Goal: Task Accomplishment & Management: Complete application form

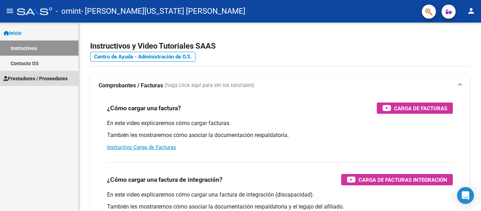
click at [36, 79] on span "Prestadores / Proveedores" at bounding box center [36, 79] width 64 height 8
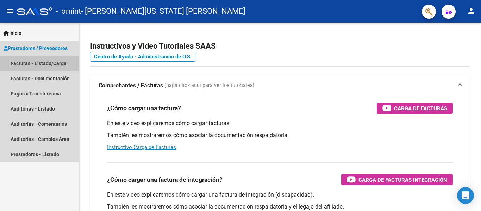
click at [37, 61] on link "Facturas - Listado/Carga" at bounding box center [39, 63] width 79 height 15
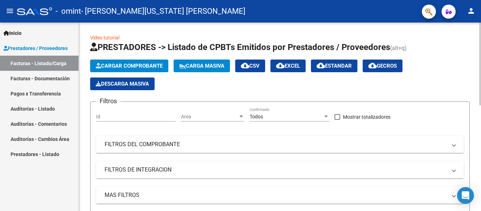
click at [143, 67] on span "Cargar Comprobante" at bounding box center [129, 66] width 67 height 6
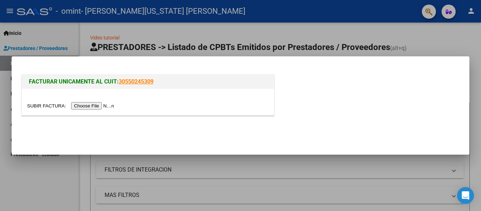
click at [108, 106] on input "file" at bounding box center [71, 105] width 89 height 7
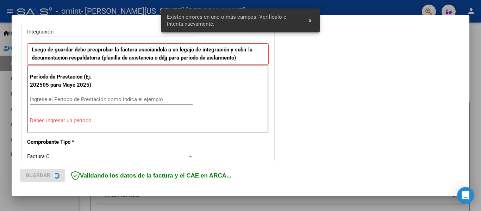
scroll to position [176, 0]
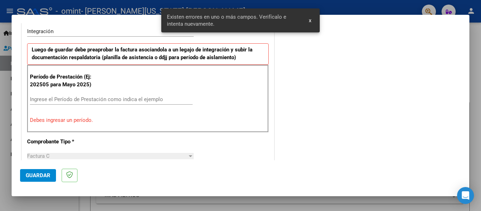
click at [131, 98] on input "Ingrese el Período de Prestación como indica el ejemplo" at bounding box center [111, 99] width 163 height 6
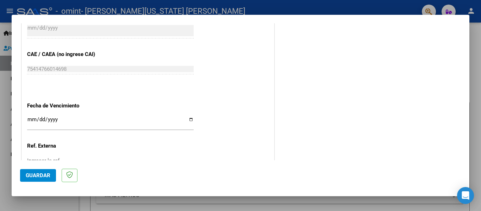
scroll to position [411, 0]
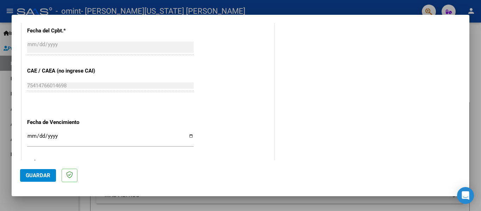
type input "202509"
click at [189, 137] on input "Ingresar la fecha" at bounding box center [110, 138] width 167 height 11
type input "[DATE]"
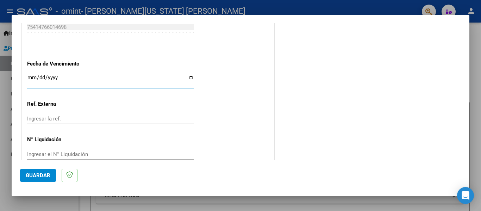
scroll to position [483, 0]
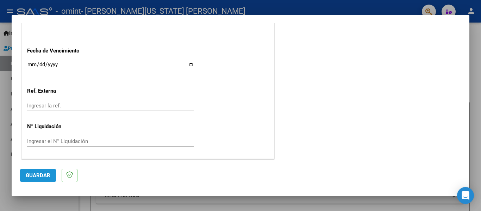
click at [37, 175] on span "Guardar" at bounding box center [38, 175] width 25 height 6
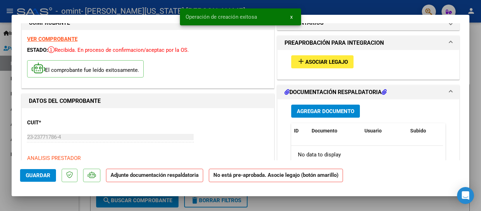
scroll to position [0, 0]
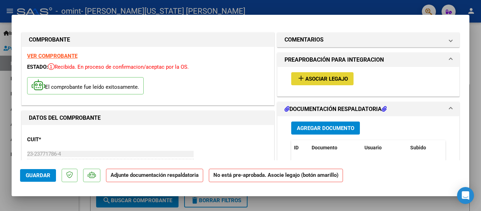
click at [325, 79] on span "Asociar Legajo" at bounding box center [326, 79] width 43 height 6
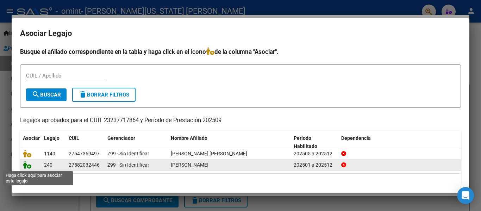
click at [29, 166] on icon at bounding box center [27, 165] width 8 height 8
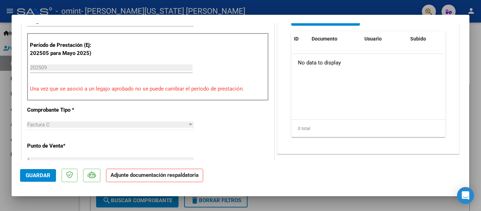
scroll to position [82, 0]
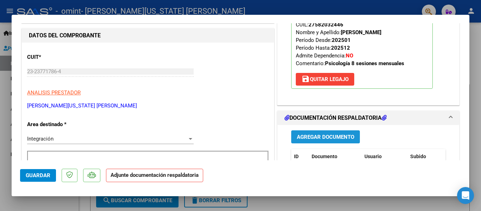
click at [321, 136] on span "Agregar Documento" at bounding box center [325, 137] width 57 height 6
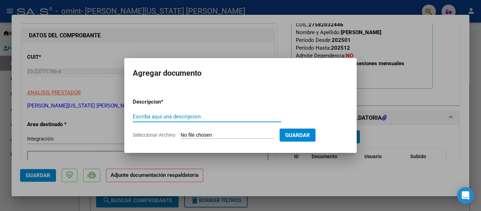
click at [205, 114] on input "Escriba aquí una descripcion" at bounding box center [207, 116] width 149 height 6
click at [157, 134] on span "Seleccionar Archivo" at bounding box center [154, 135] width 43 height 6
click at [181, 134] on input "Seleccionar Archivo" at bounding box center [227, 135] width 93 height 7
drag, startPoint x: 159, startPoint y: 116, endPoint x: 132, endPoint y: 116, distance: 26.8
click at [132, 116] on mat-dialog-content "Descripcion * Factura c Escriba aquí una descripcion Seleccionar Archivo Guardar" at bounding box center [240, 115] width 232 height 57
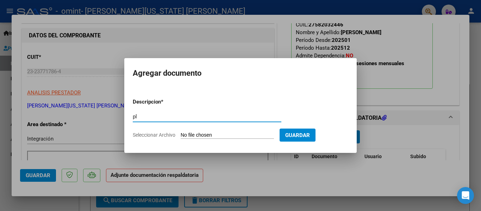
type input "p"
type input "Planilla de asistencia"
click at [154, 133] on span "Seleccionar Archivo" at bounding box center [154, 135] width 43 height 6
click at [181, 133] on input "Seleccionar Archivo" at bounding box center [227, 135] width 93 height 7
type input "C:\fakepath\[PERSON_NAME] [DATE].pdf"
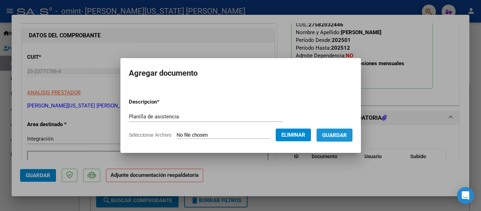
click at [343, 135] on span "Guardar" at bounding box center [334, 135] width 25 height 6
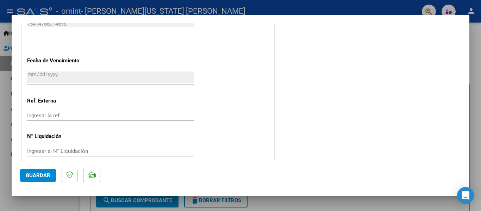
scroll to position [493, 0]
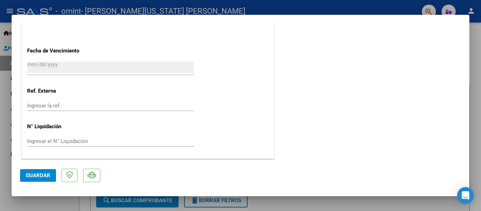
click at [33, 174] on span "Guardar" at bounding box center [38, 175] width 25 height 6
click at [474, 41] on div at bounding box center [240, 105] width 481 height 211
type input "$ 0,00"
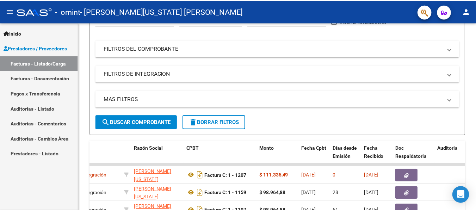
scroll to position [82, 0]
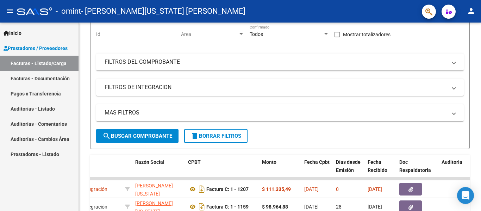
click at [470, 12] on mat-icon "person" at bounding box center [471, 11] width 8 height 8
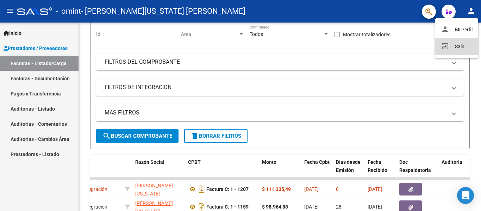
click at [459, 45] on button "exit_to_app Salir" at bounding box center [456, 46] width 43 height 17
